Goal: Task Accomplishment & Management: Complete application form

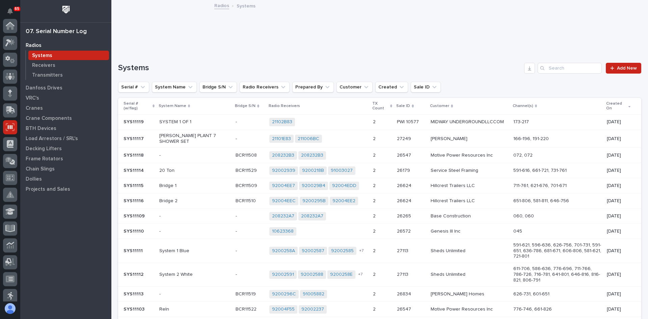
scroll to position [101, 0]
click at [47, 75] on p "Transmitters" at bounding box center [47, 75] width 31 height 6
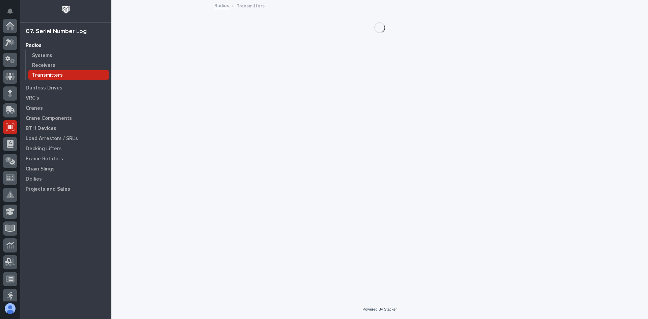
scroll to position [101, 0]
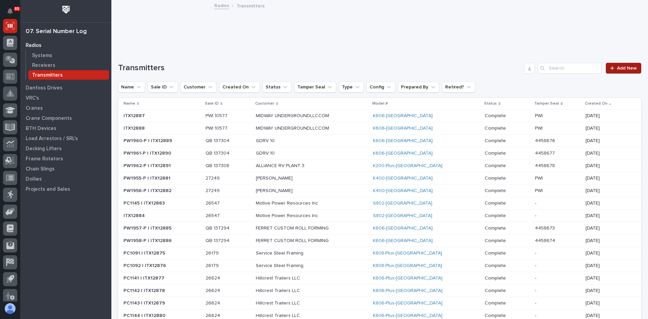
click at [620, 70] on span "Add New" at bounding box center [627, 68] width 20 height 5
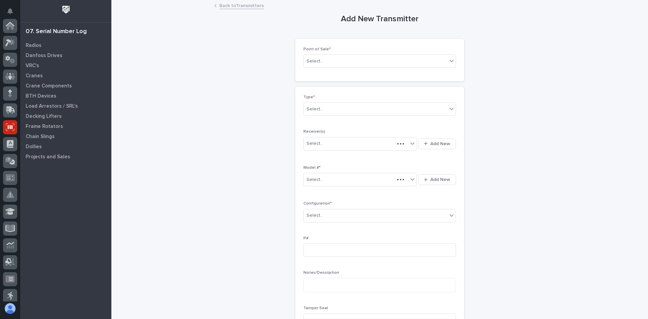
scroll to position [101, 0]
click at [335, 62] on div "Select..." at bounding box center [375, 61] width 143 height 11
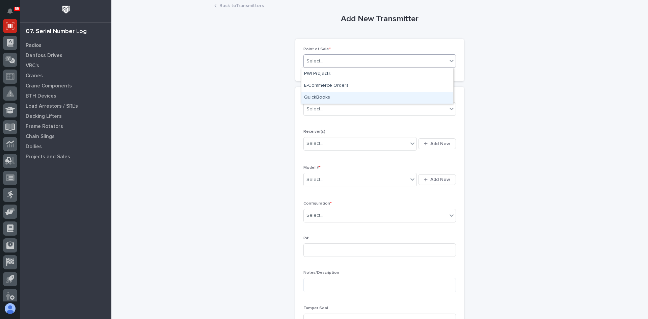
click at [323, 97] on div "QuickBooks" at bounding box center [378, 98] width 152 height 12
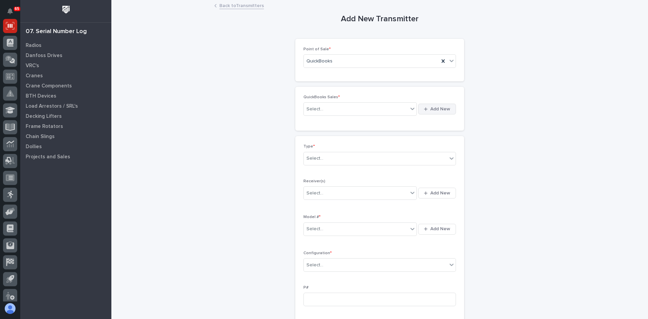
click at [434, 108] on span "Add New" at bounding box center [440, 109] width 20 height 6
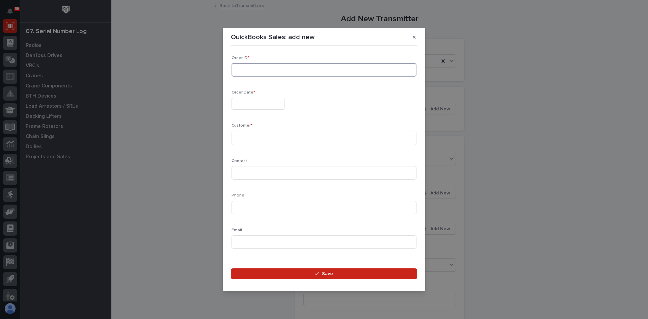
click at [245, 71] on input at bounding box center [324, 70] width 185 height 14
type input "137318"
click at [256, 102] on input "text" at bounding box center [258, 104] width 53 height 12
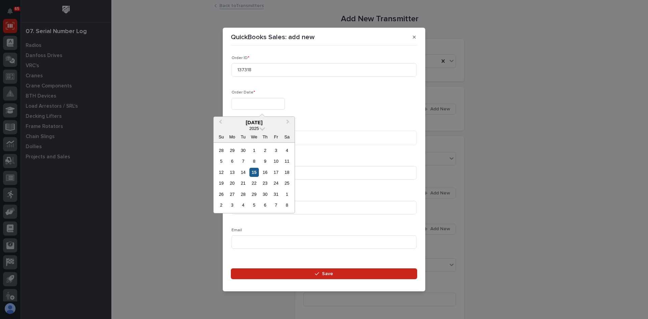
click at [255, 171] on div "15" at bounding box center [254, 172] width 9 height 9
type input "**********"
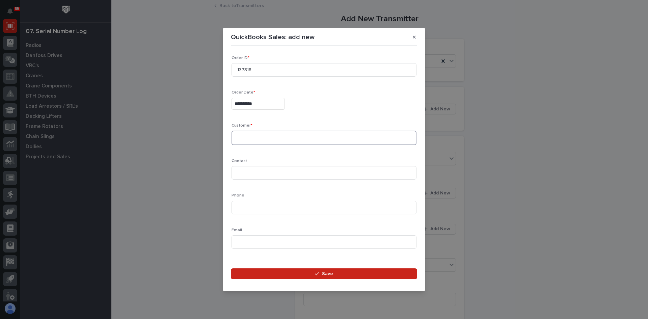
click at [239, 134] on textarea at bounding box center [324, 138] width 185 height 15
type textarea "**********"
click at [240, 169] on input at bounding box center [324, 173] width 185 height 14
type input "[PERSON_NAME]"
click at [242, 207] on input at bounding box center [324, 208] width 185 height 14
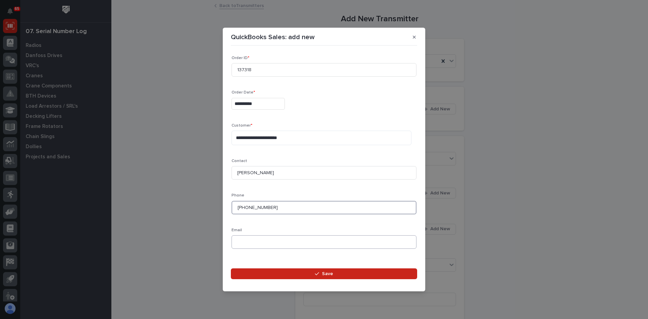
type input "[PHONE_NUMBER]"
click at [243, 240] on input at bounding box center [324, 242] width 185 height 14
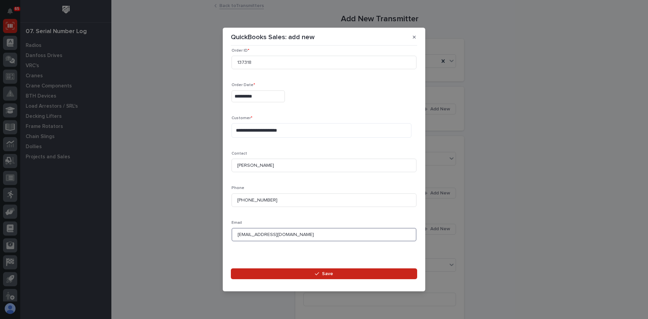
scroll to position [9, 0]
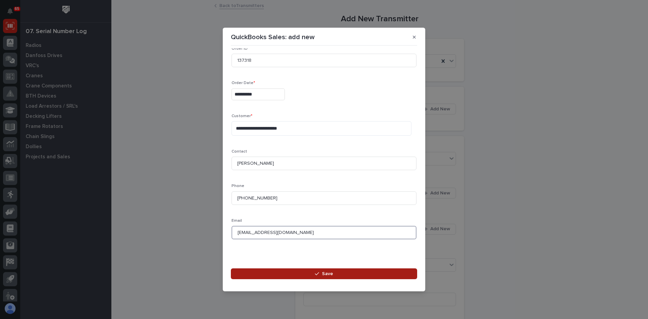
type input "[EMAIL_ADDRESS][DOMAIN_NAME]"
click at [324, 273] on span "Save" at bounding box center [327, 274] width 11 height 6
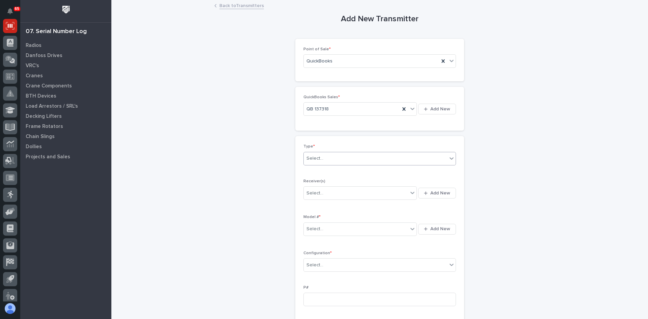
click at [327, 158] on div "Select..." at bounding box center [375, 158] width 143 height 11
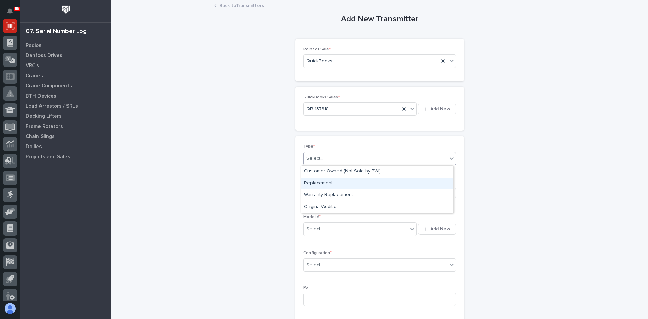
click at [323, 185] on div "Replacement" at bounding box center [378, 184] width 152 height 12
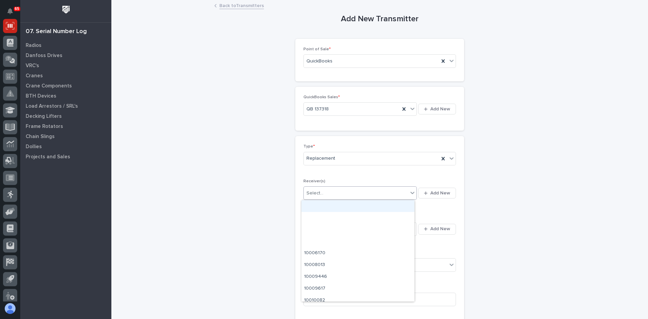
click at [351, 193] on div "Select..." at bounding box center [356, 193] width 104 height 11
type input "********"
click at [436, 192] on span "Add New" at bounding box center [440, 193] width 20 height 6
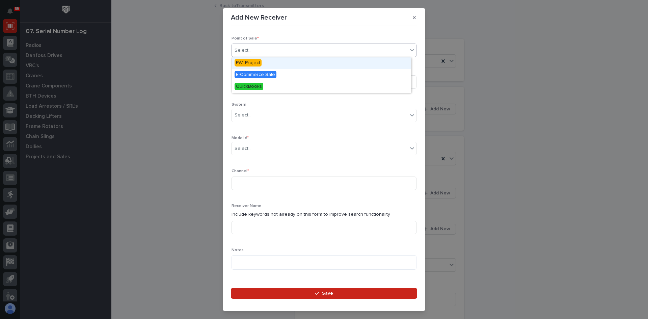
click at [257, 54] on div "Select..." at bounding box center [320, 50] width 176 height 11
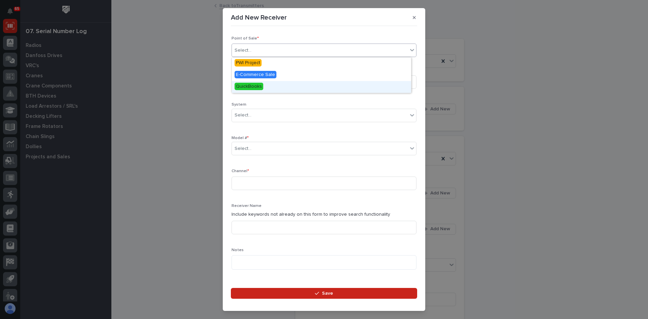
click at [258, 85] on span "QuickBooks" at bounding box center [249, 86] width 29 height 7
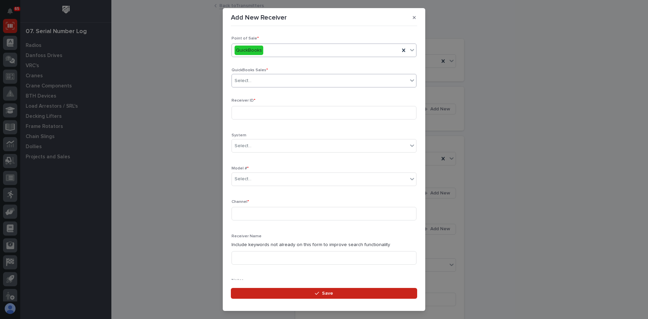
click at [257, 81] on div "Select..." at bounding box center [320, 80] width 176 height 11
type input "******"
click at [250, 111] on input at bounding box center [324, 113] width 185 height 14
type input "20106DD9"
click at [257, 179] on div "Select..." at bounding box center [320, 179] width 176 height 11
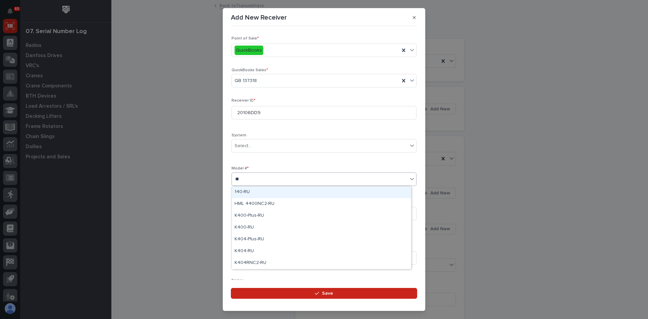
type input "***"
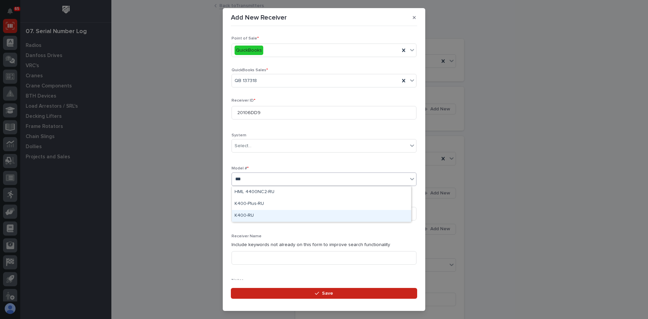
click at [245, 215] on div "K400-RU" at bounding box center [321, 216] width 179 height 12
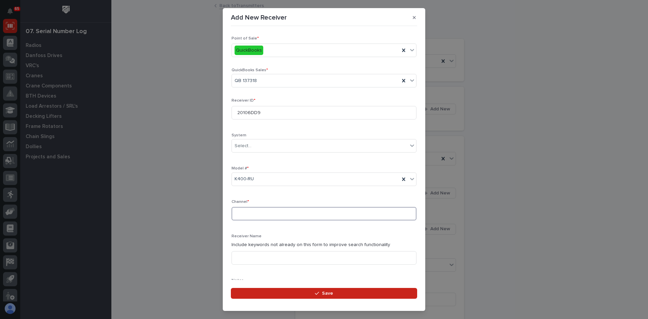
click at [245, 215] on input at bounding box center [324, 214] width 185 height 14
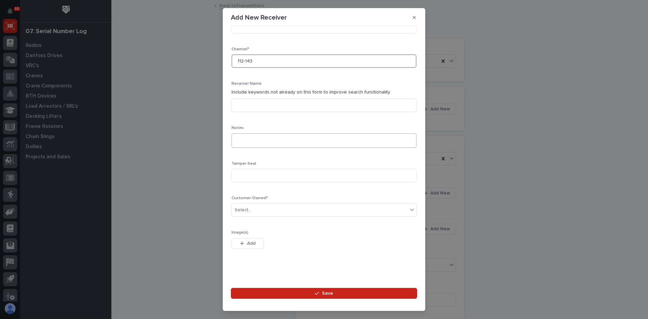
scroll to position [154, 0]
type input "112-143"
click at [253, 208] on div "Select..." at bounding box center [320, 208] width 176 height 11
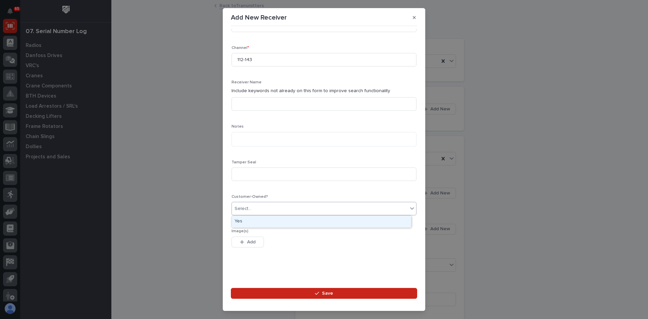
click at [240, 221] on div "Yes" at bounding box center [321, 222] width 179 height 12
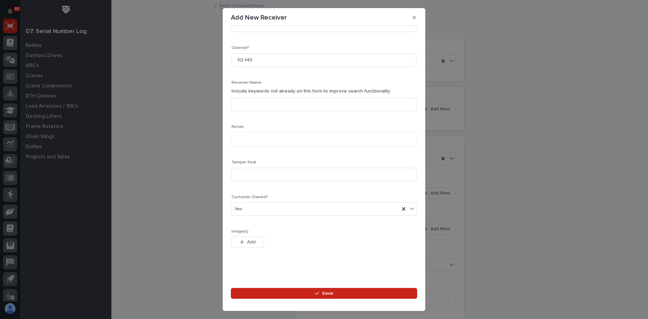
drag, startPoint x: 291, startPoint y: 276, endPoint x: 255, endPoint y: 269, distance: 36.6
click at [255, 269] on div "Loading... Saving… Loading... Saving… Loading... Saving… Loading... Saving… Loa…" at bounding box center [324, 155] width 186 height 252
click at [324, 292] on span "Save" at bounding box center [327, 293] width 11 height 6
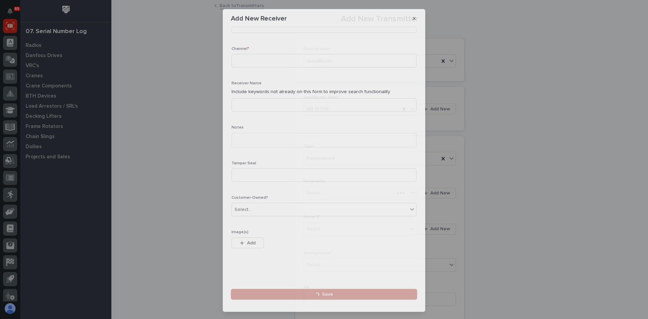
scroll to position [0, 0]
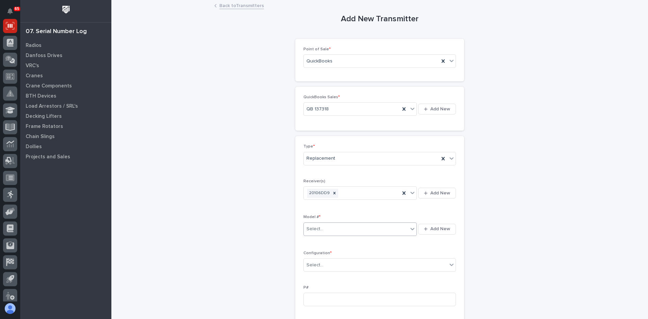
click at [325, 229] on div "Select..." at bounding box center [356, 229] width 104 height 11
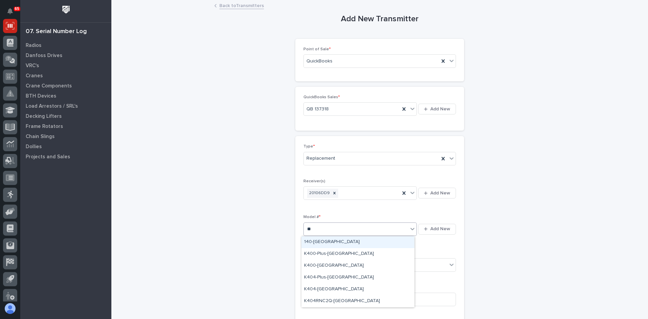
type input "***"
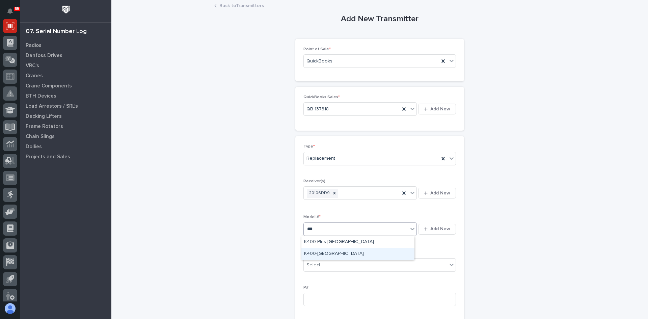
click at [315, 255] on div "K400-[GEOGRAPHIC_DATA]" at bounding box center [358, 254] width 113 height 12
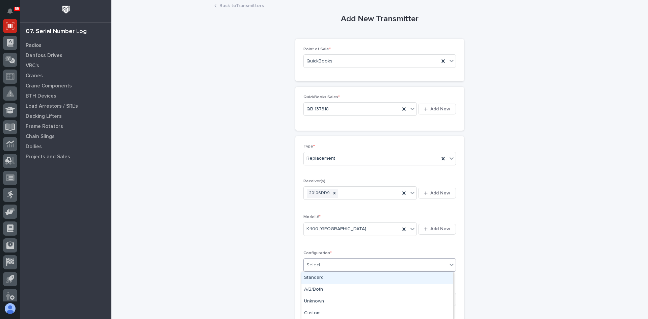
click at [320, 264] on div "Select..." at bounding box center [315, 265] width 17 height 7
click at [311, 276] on div "Standard" at bounding box center [378, 278] width 152 height 12
click at [314, 298] on input at bounding box center [380, 300] width 153 height 14
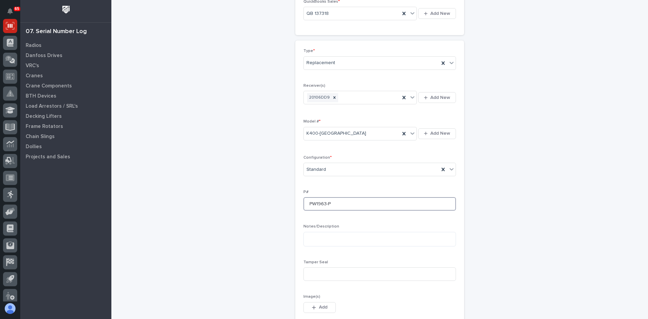
scroll to position [101, 0]
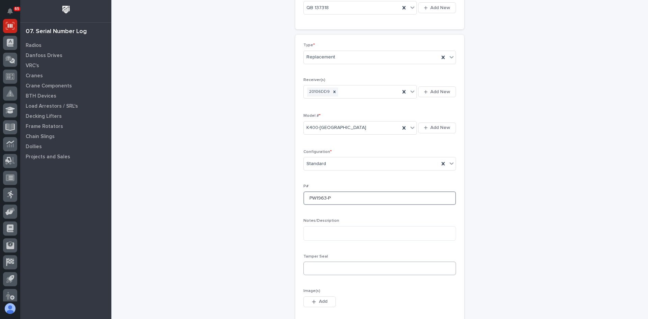
type input "PW1963-P"
click at [312, 267] on input at bounding box center [380, 269] width 153 height 14
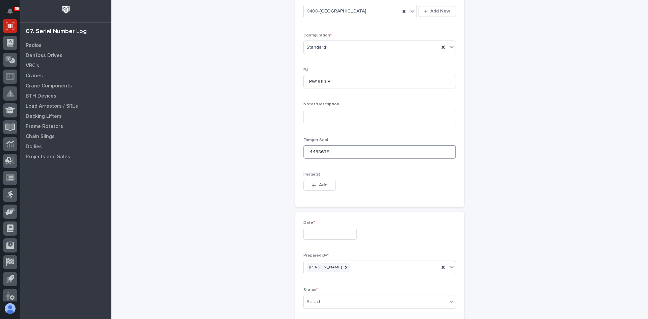
scroll to position [236, 0]
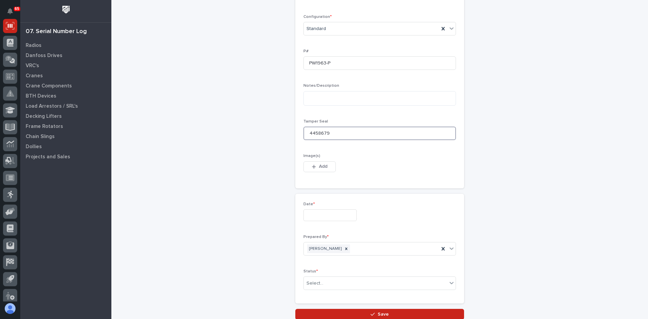
type input "4458679"
click at [306, 219] on input "text" at bounding box center [330, 215] width 53 height 12
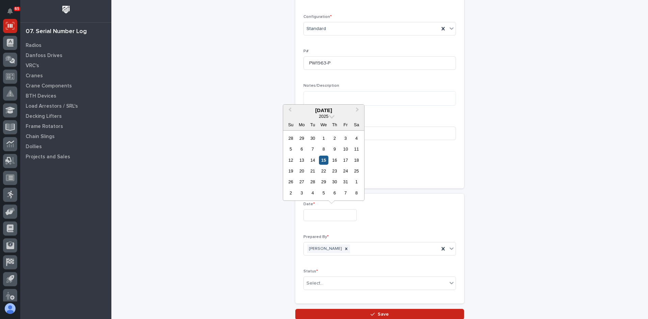
click at [323, 160] on div "15" at bounding box center [323, 160] width 9 height 9
type input "**********"
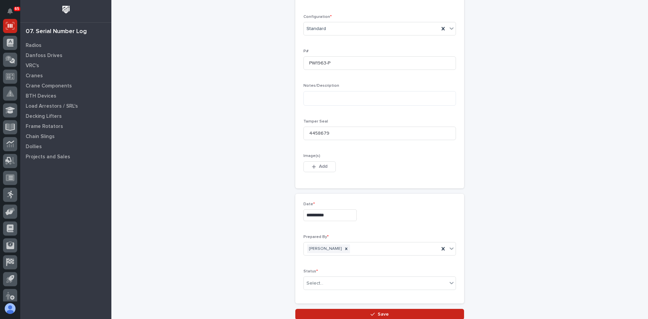
drag, startPoint x: 316, startPoint y: 161, endPoint x: 523, endPoint y: 197, distance: 210.4
click at [523, 197] on div "**********" at bounding box center [379, 42] width 523 height 556
click at [324, 284] on input "text" at bounding box center [324, 284] width 1 height 6
click at [318, 270] on div "Complete" at bounding box center [378, 270] width 152 height 12
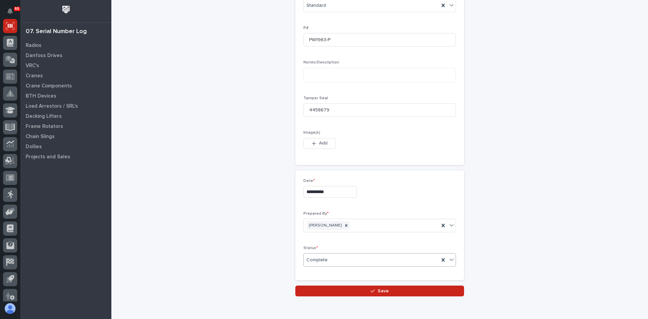
scroll to position [290, 0]
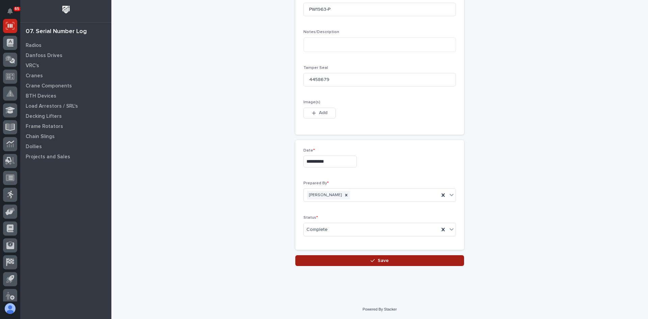
click at [381, 262] on span "Save" at bounding box center [383, 261] width 11 height 6
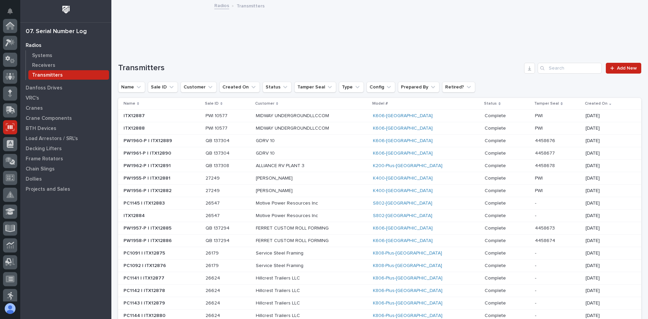
scroll to position [101, 0]
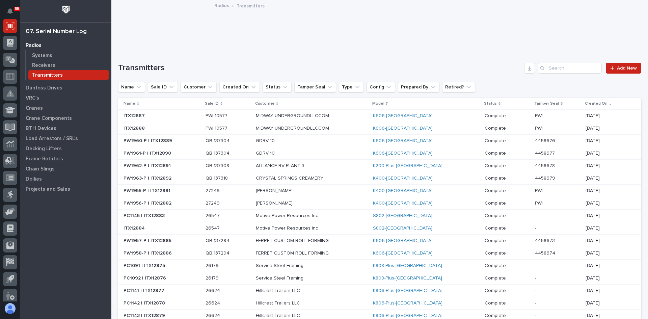
click at [406, 60] on div "Loading... Saving… Transmitters Add New Name Sale ID Customer Created On Status…" at bounding box center [379, 278] width 523 height 459
click at [44, 55] on p "Systems" at bounding box center [42, 56] width 20 height 6
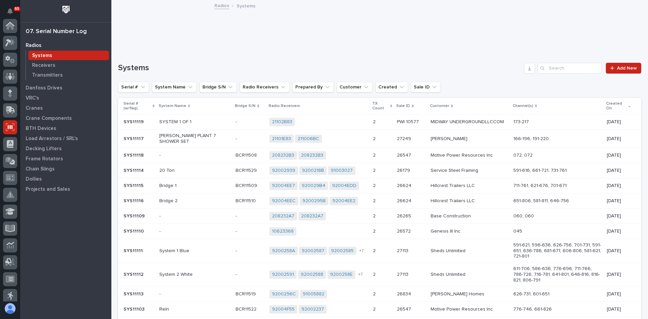
scroll to position [101, 0]
